Goal: Information Seeking & Learning: Learn about a topic

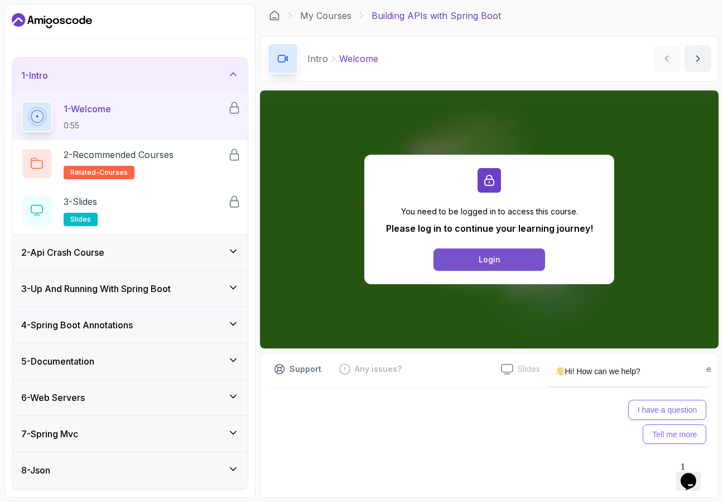
click at [505, 258] on button "Login" at bounding box center [490, 259] width 112 height 22
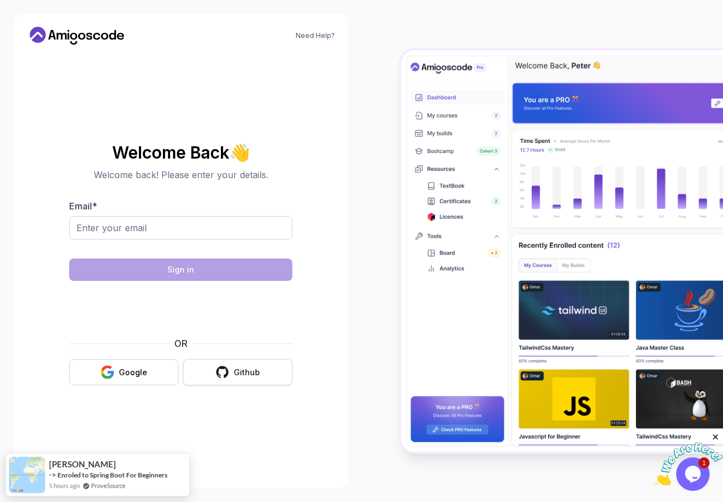
click at [219, 373] on icon "button" at bounding box center [223, 372] width 12 height 12
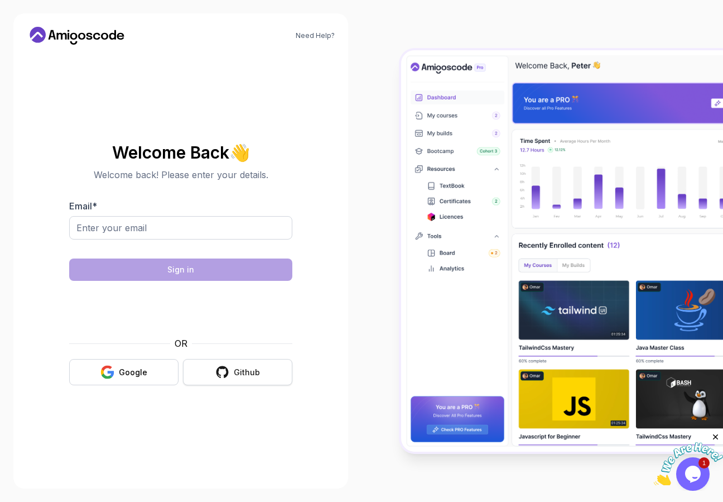
click at [238, 371] on div "Github" at bounding box center [247, 372] width 26 height 11
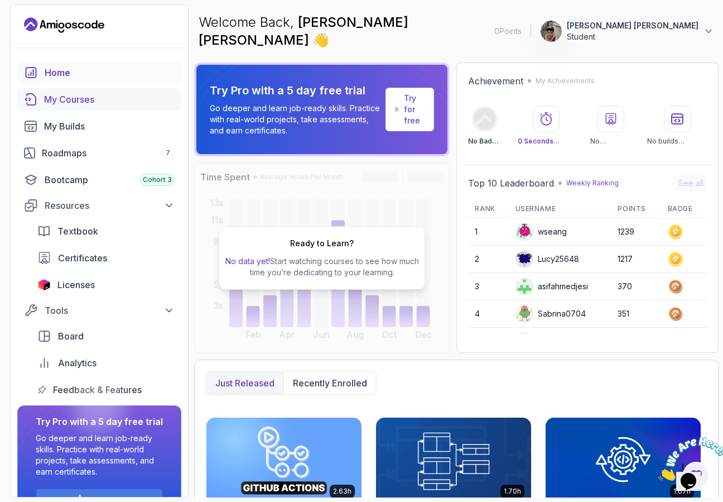
click at [51, 100] on div "My Courses" at bounding box center [109, 99] width 131 height 13
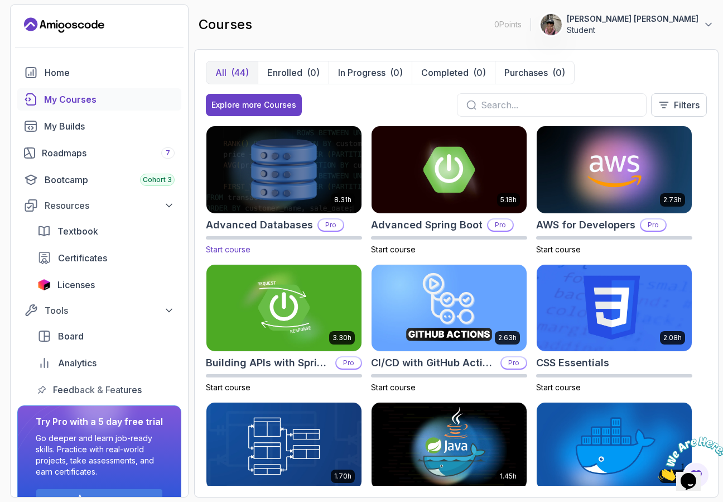
click at [296, 171] on img at bounding box center [284, 169] width 163 height 91
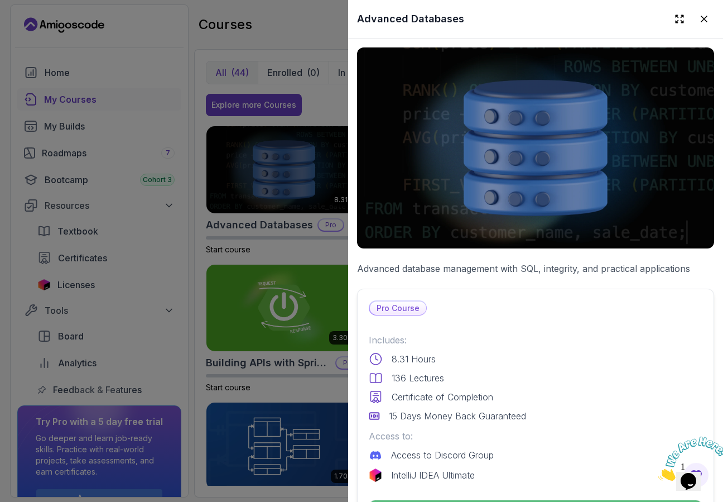
click at [288, 23] on div at bounding box center [361, 251] width 723 height 502
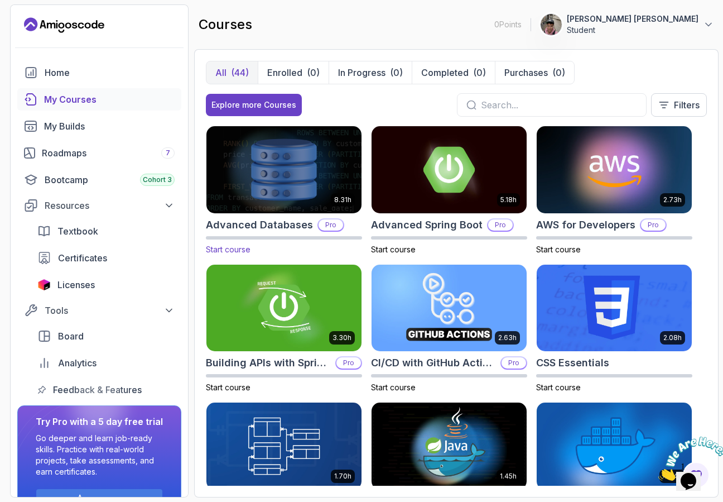
click at [331, 234] on div "8.31h Advanced Databases Pro Start course" at bounding box center [284, 190] width 156 height 129
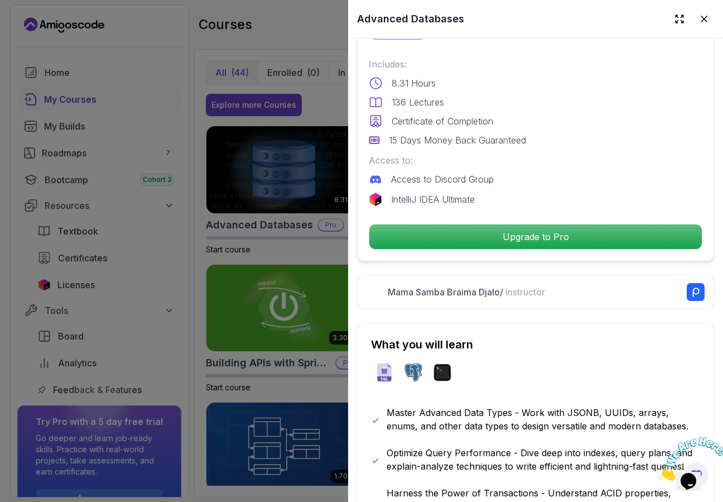
scroll to position [138, 0]
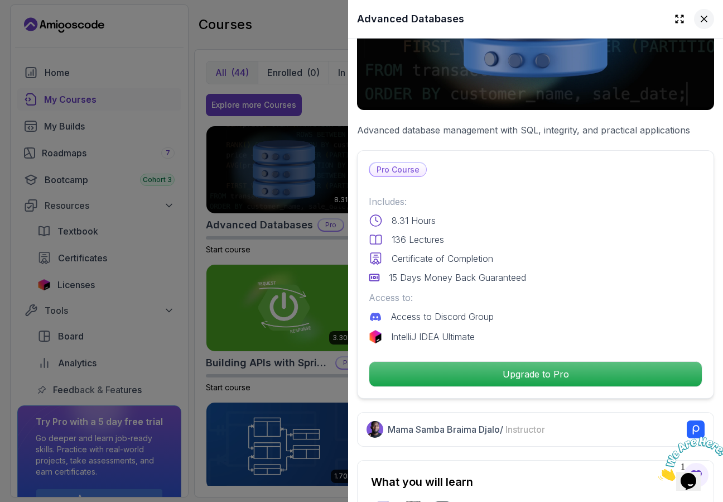
click at [699, 20] on icon at bounding box center [704, 18] width 11 height 11
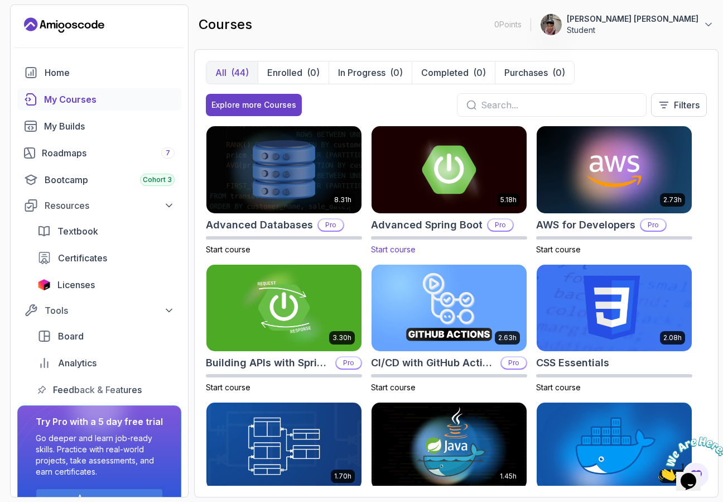
click at [392, 249] on span "Start course" at bounding box center [393, 248] width 45 height 9
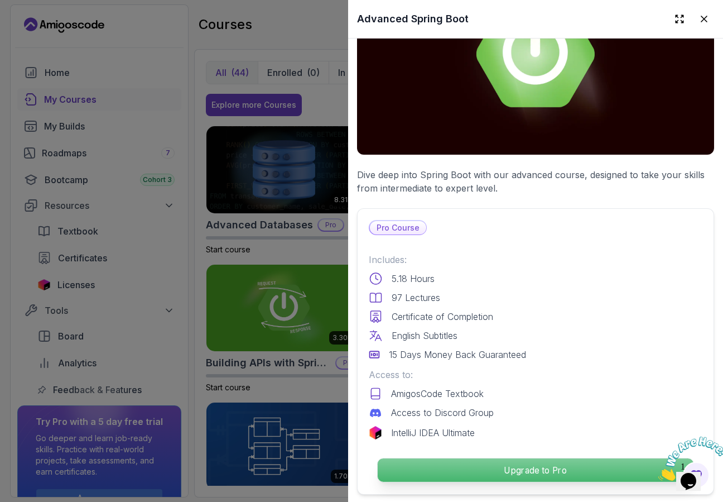
scroll to position [111, 0]
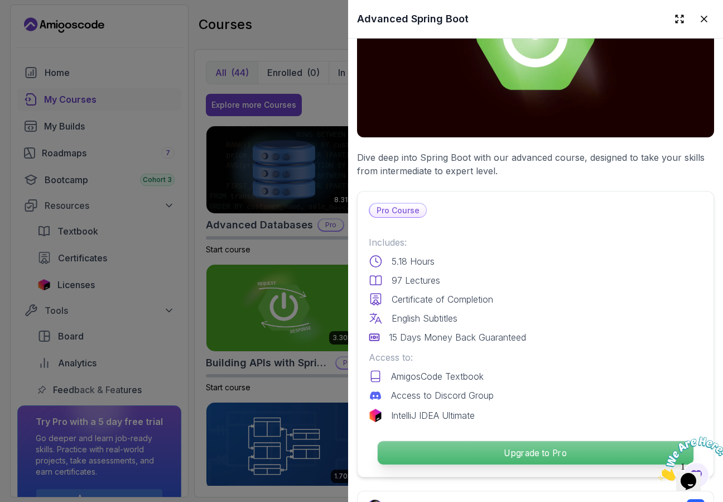
click at [450, 444] on p "Upgrade to Pro" at bounding box center [536, 452] width 316 height 23
